Goal: Task Accomplishment & Management: Manage account settings

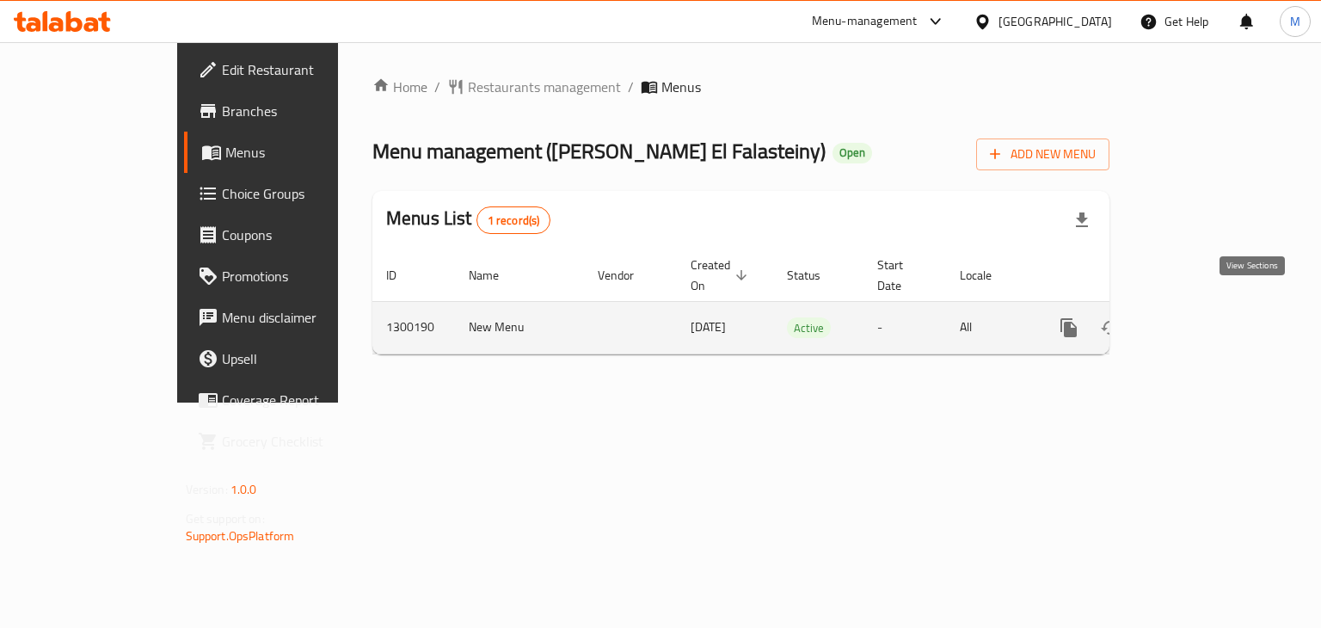
click at [1214, 309] on link "enhanced table" at bounding box center [1192, 327] width 41 height 41
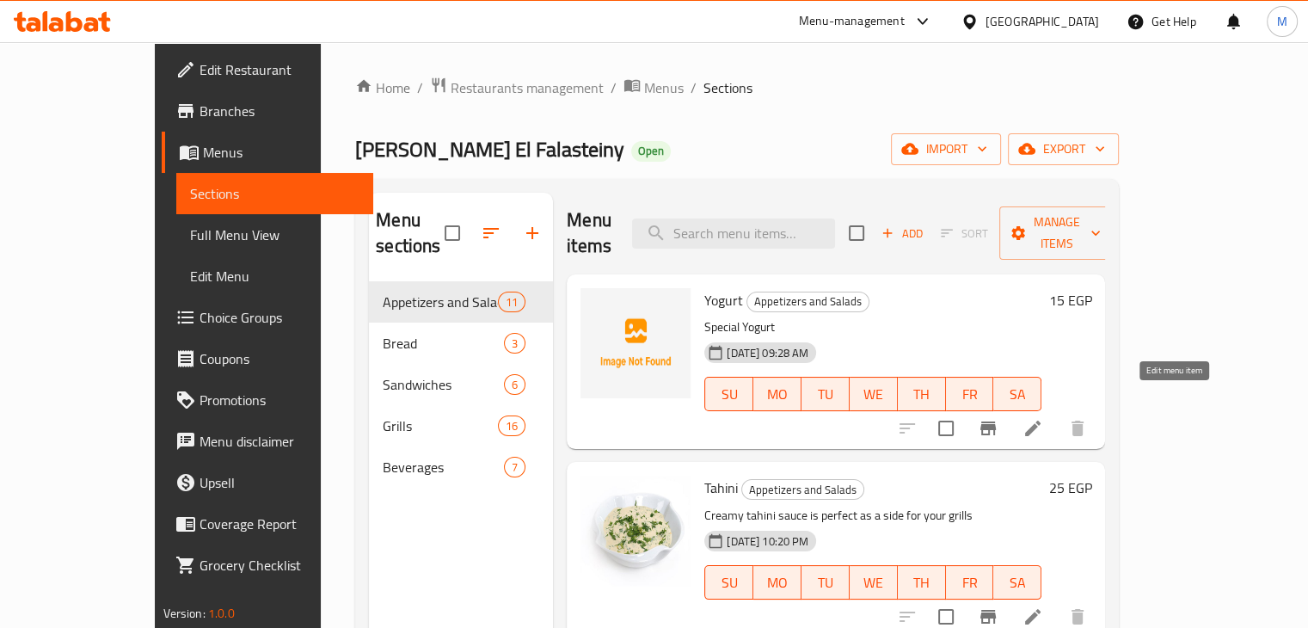
click at [1043, 418] on icon at bounding box center [1033, 428] width 21 height 21
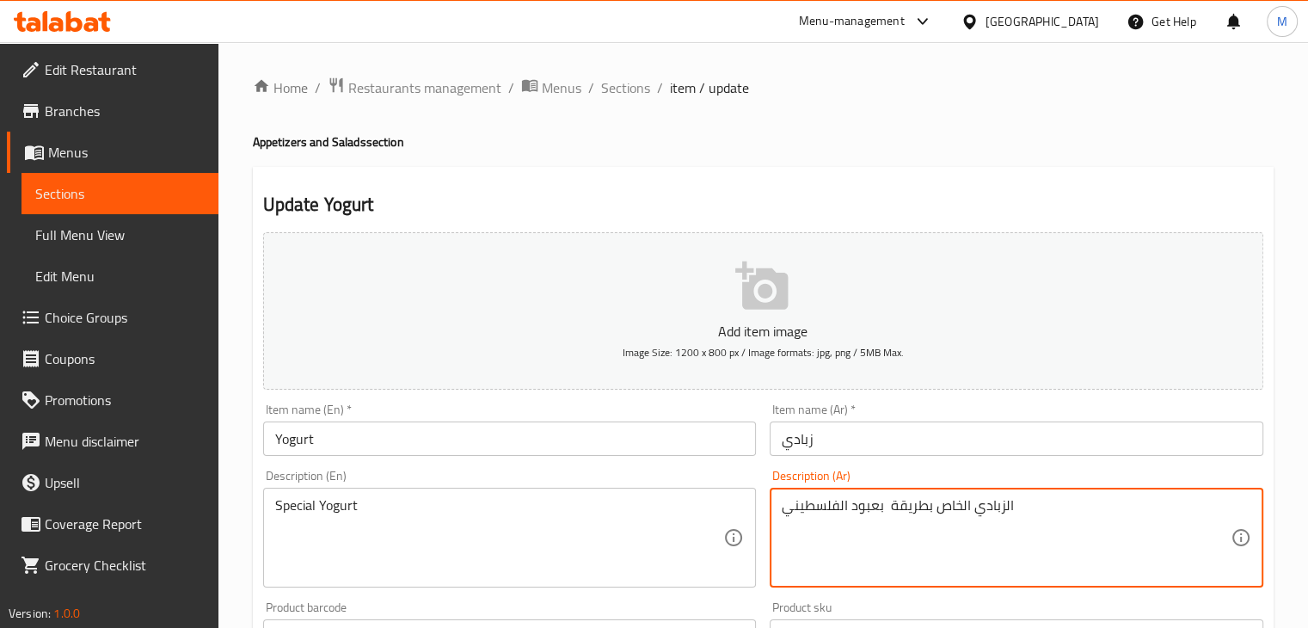
drag, startPoint x: 932, startPoint y: 509, endPoint x: 775, endPoint y: 528, distance: 157.7
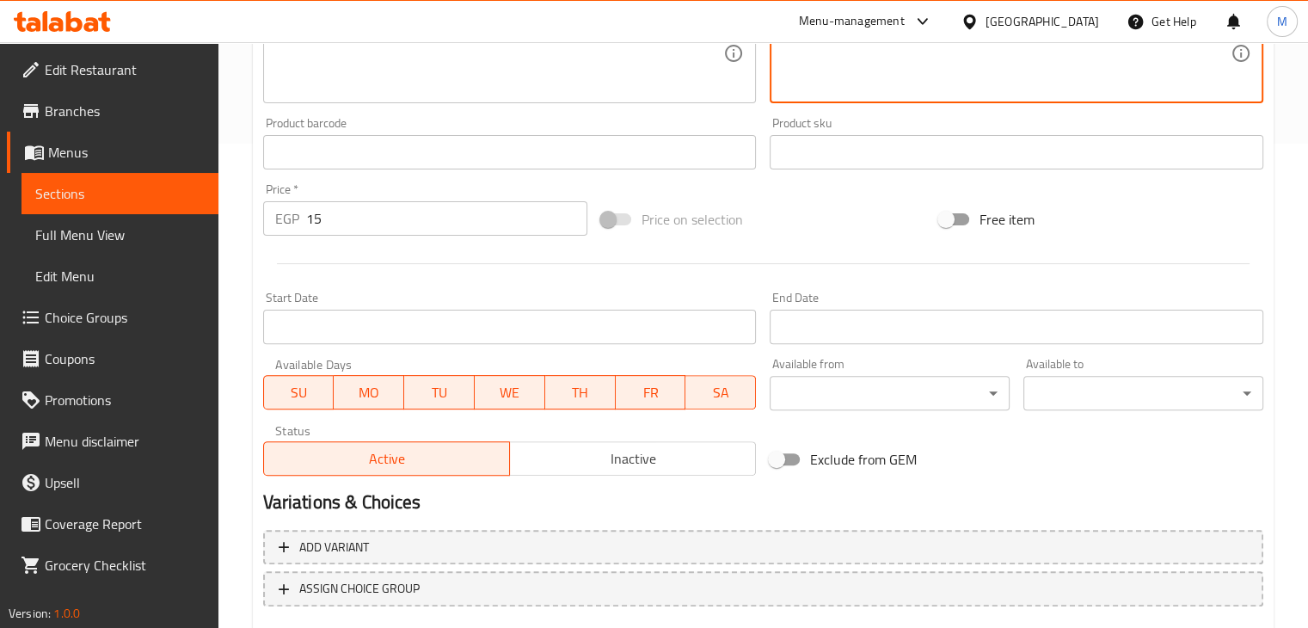
scroll to position [588, 0]
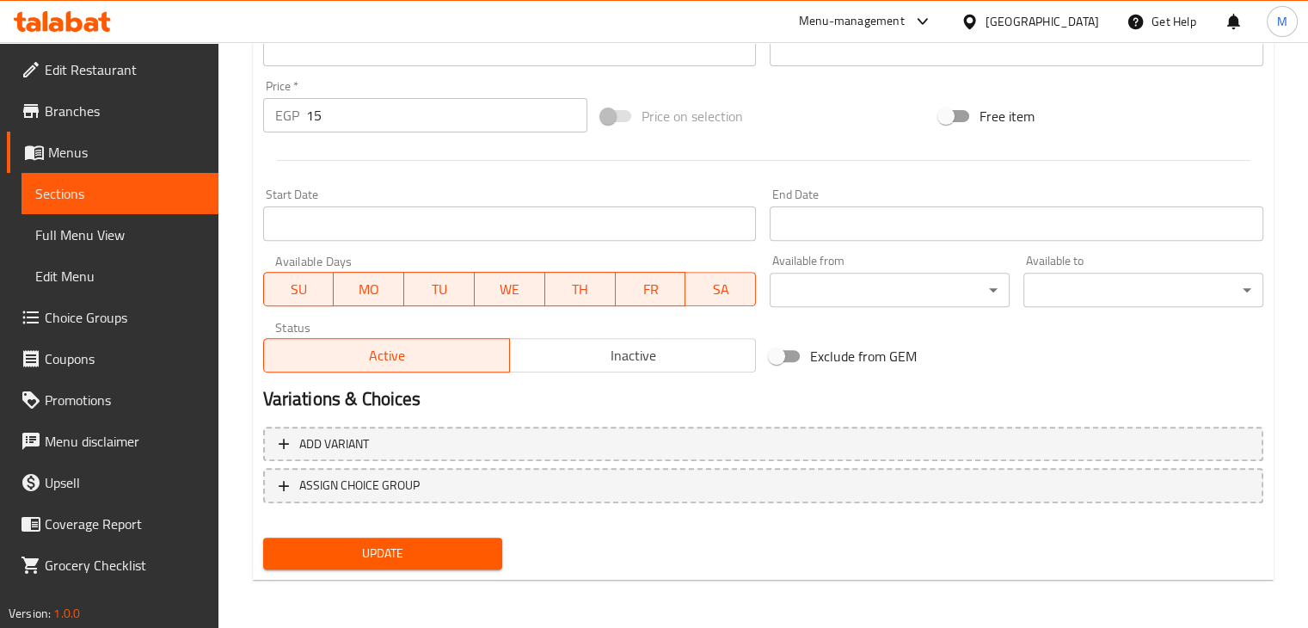
type textarea "الزبادي الخاص"
click at [451, 547] on span "Update" at bounding box center [383, 554] width 212 height 22
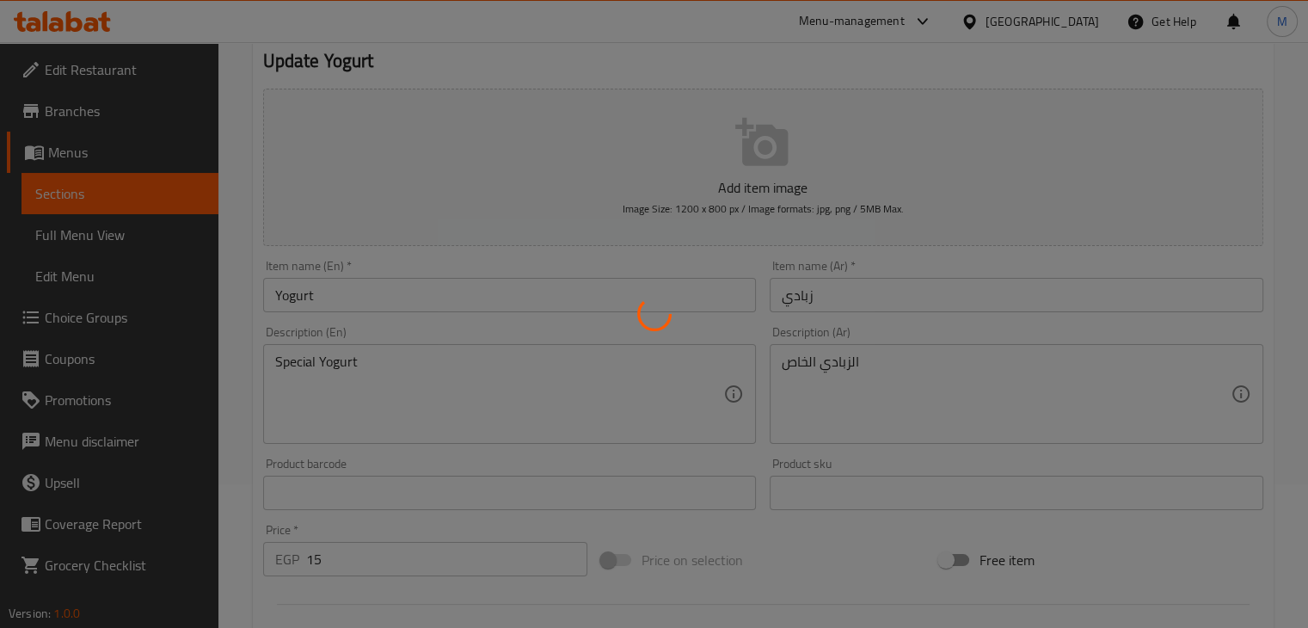
scroll to position [0, 0]
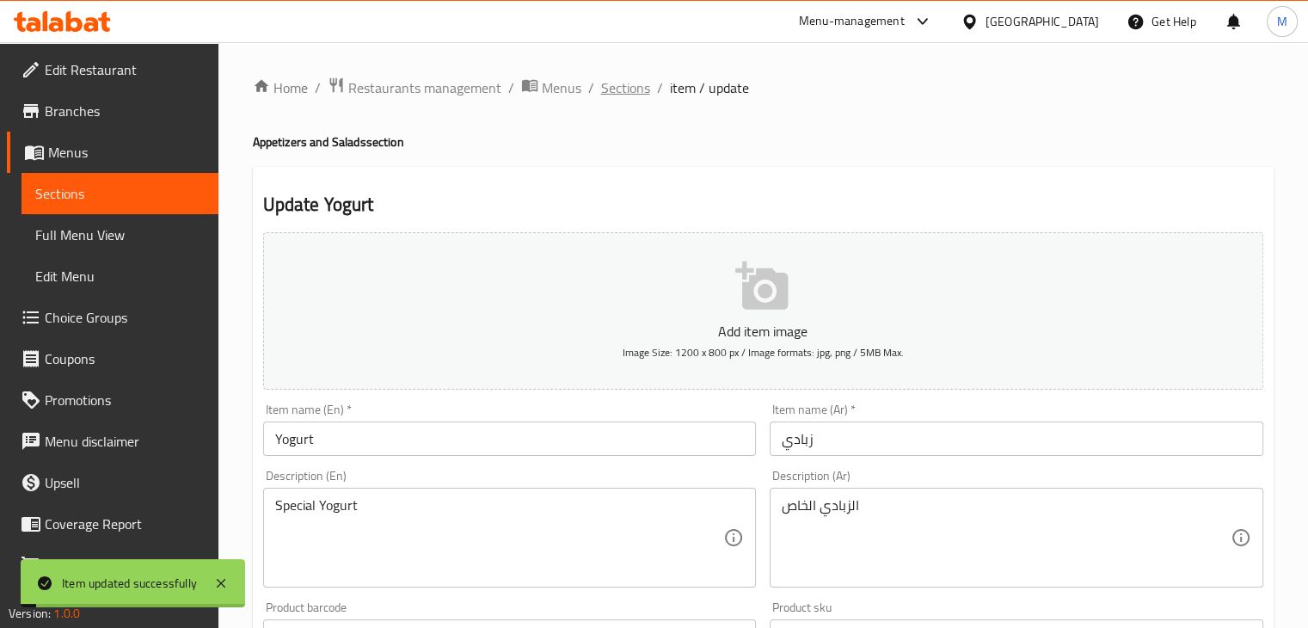
click at [637, 96] on span "Sections" at bounding box center [625, 87] width 49 height 21
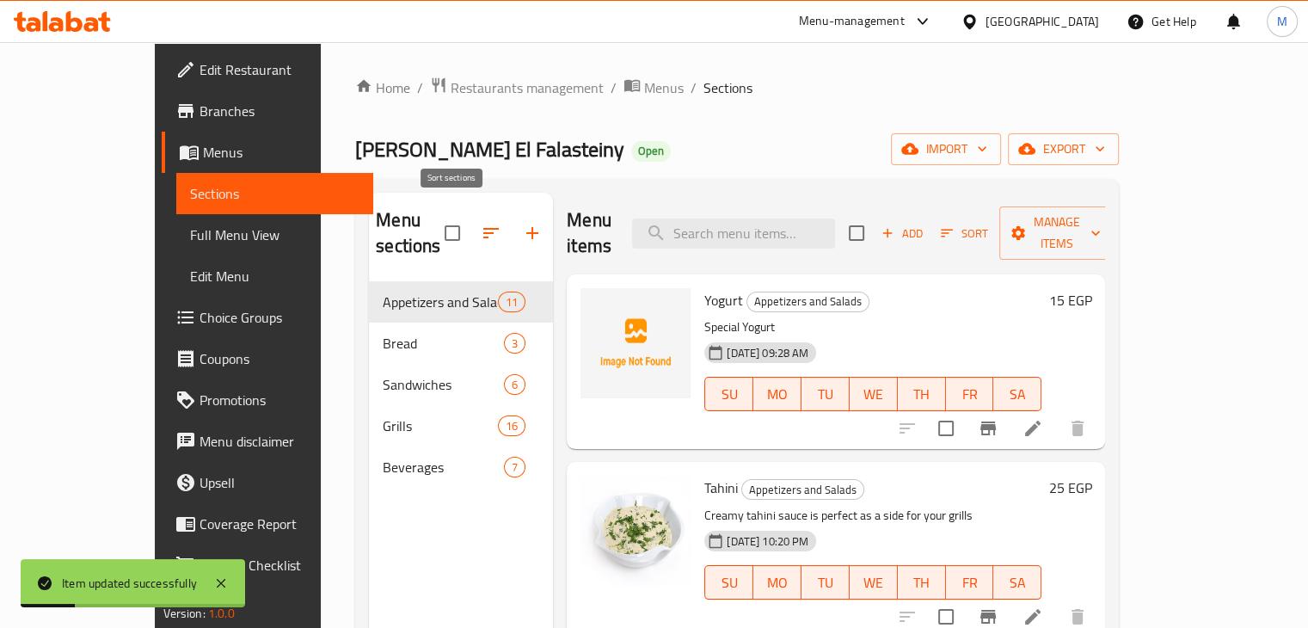
click at [481, 223] on icon "button" at bounding box center [491, 233] width 21 height 21
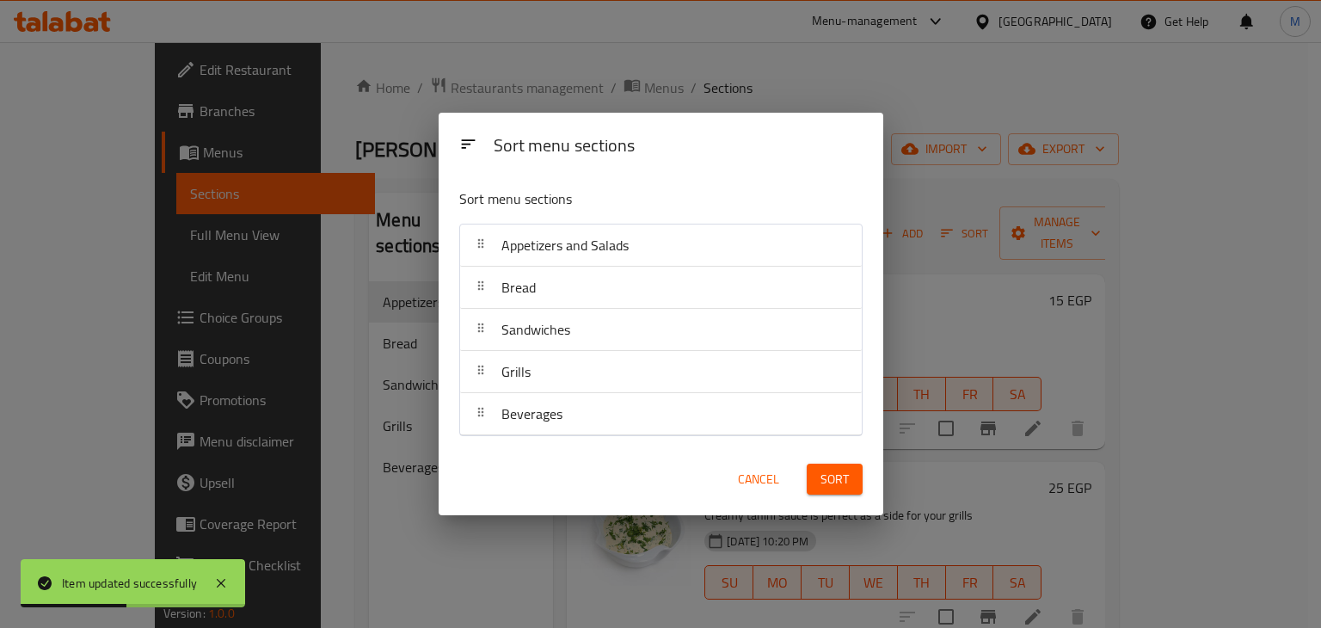
click at [760, 486] on span "Cancel" at bounding box center [758, 480] width 41 height 22
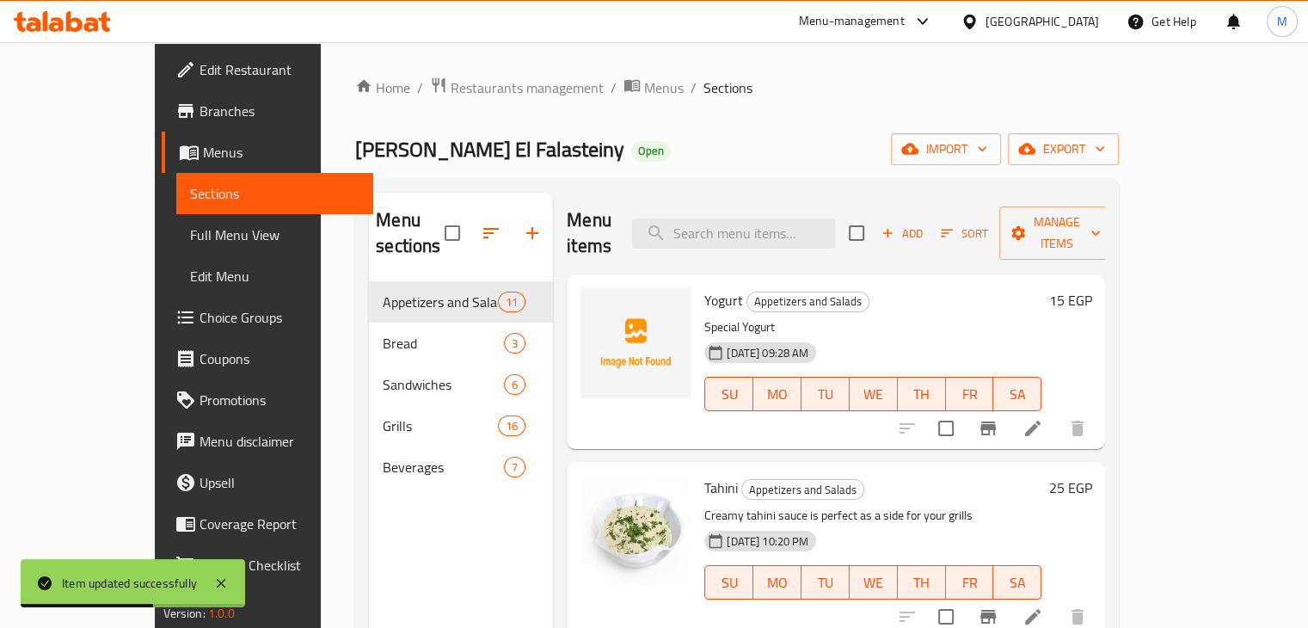
scroll to position [24, 0]
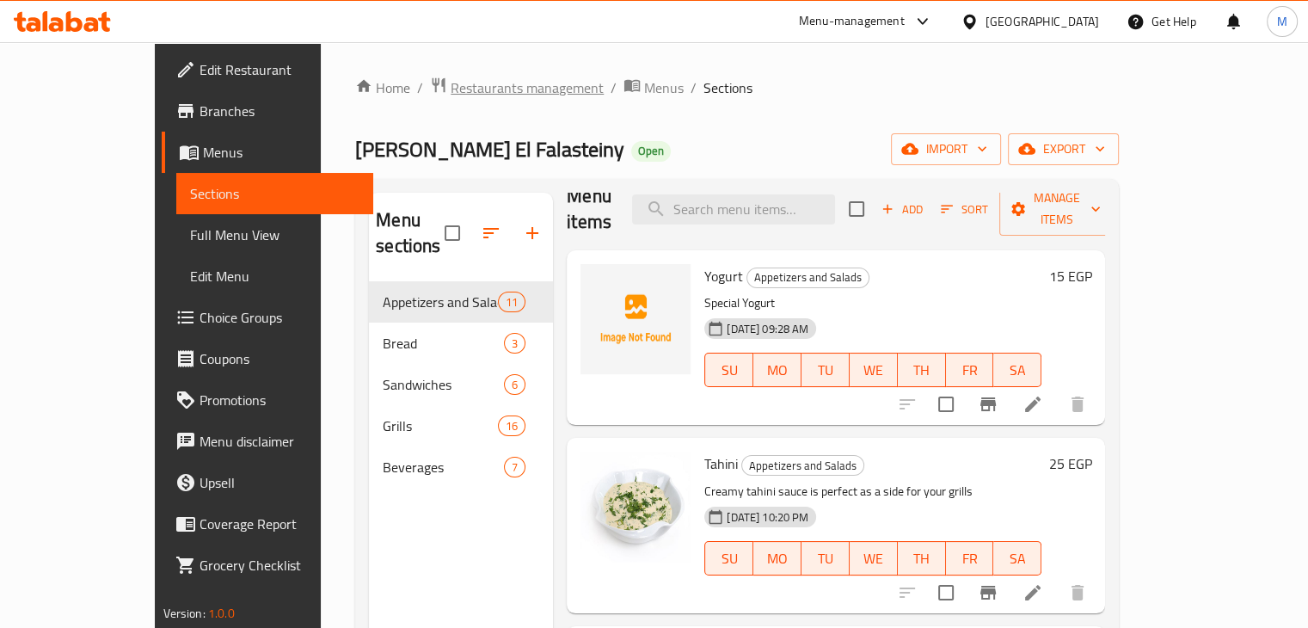
click at [451, 94] on span "Restaurants management" at bounding box center [527, 87] width 153 height 21
